Goal: Go to known website: Go to known website

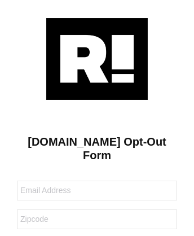
click at [97, 58] on img at bounding box center [97, 59] width 102 height 82
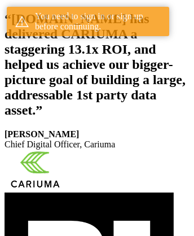
scroll to position [208, 0]
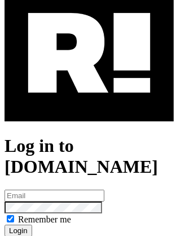
click at [89, 102] on img at bounding box center [90, 53] width 170 height 137
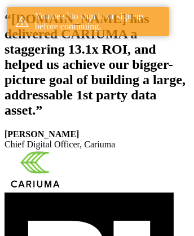
scroll to position [208, 0]
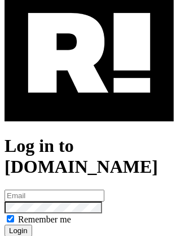
click at [89, 102] on img at bounding box center [90, 53] width 170 height 137
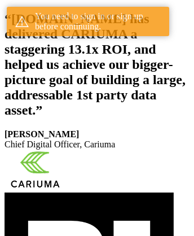
scroll to position [208, 0]
